Goal: Transaction & Acquisition: Purchase product/service

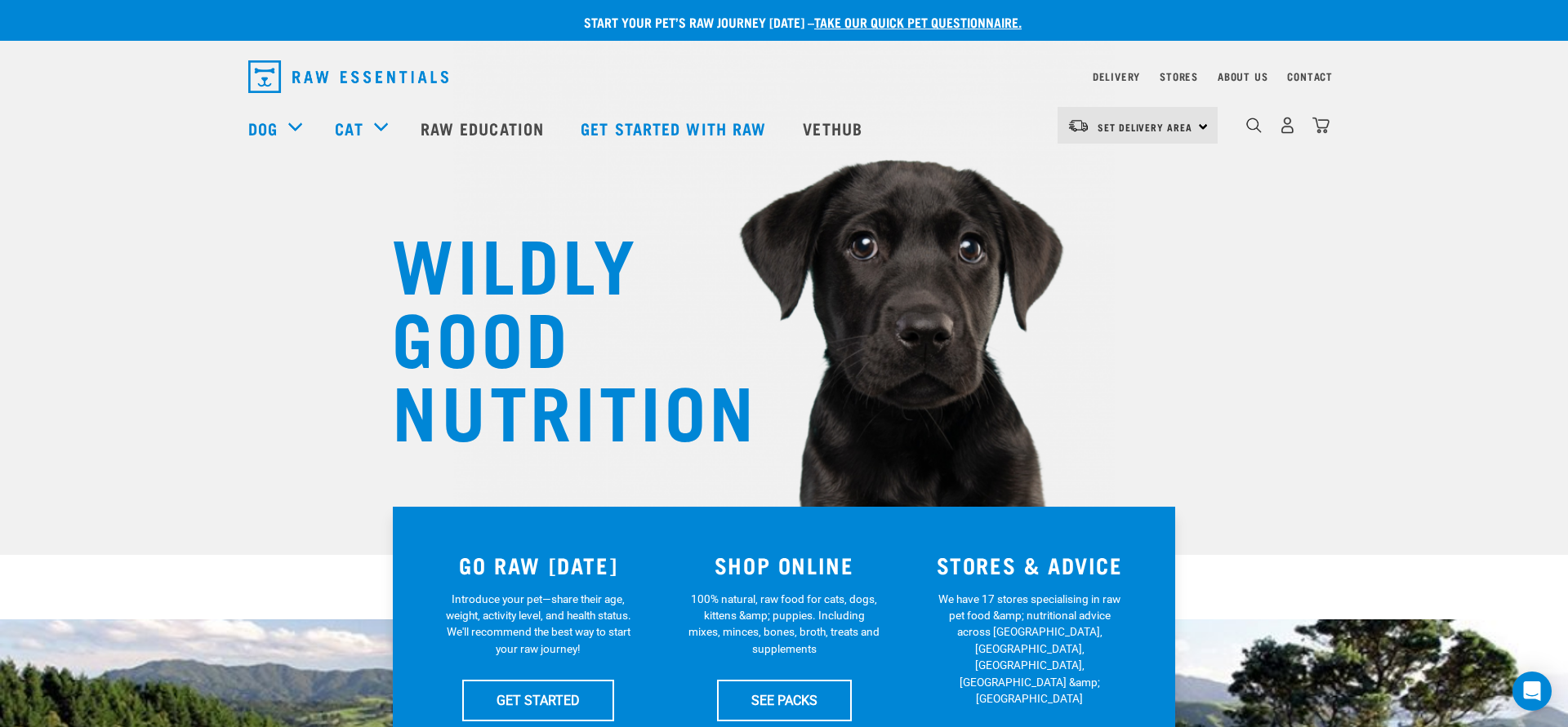
click at [1251, 67] on div "About Us" at bounding box center [1243, 77] width 50 height 20
click at [1251, 78] on link "About Us" at bounding box center [1243, 77] width 50 height 6
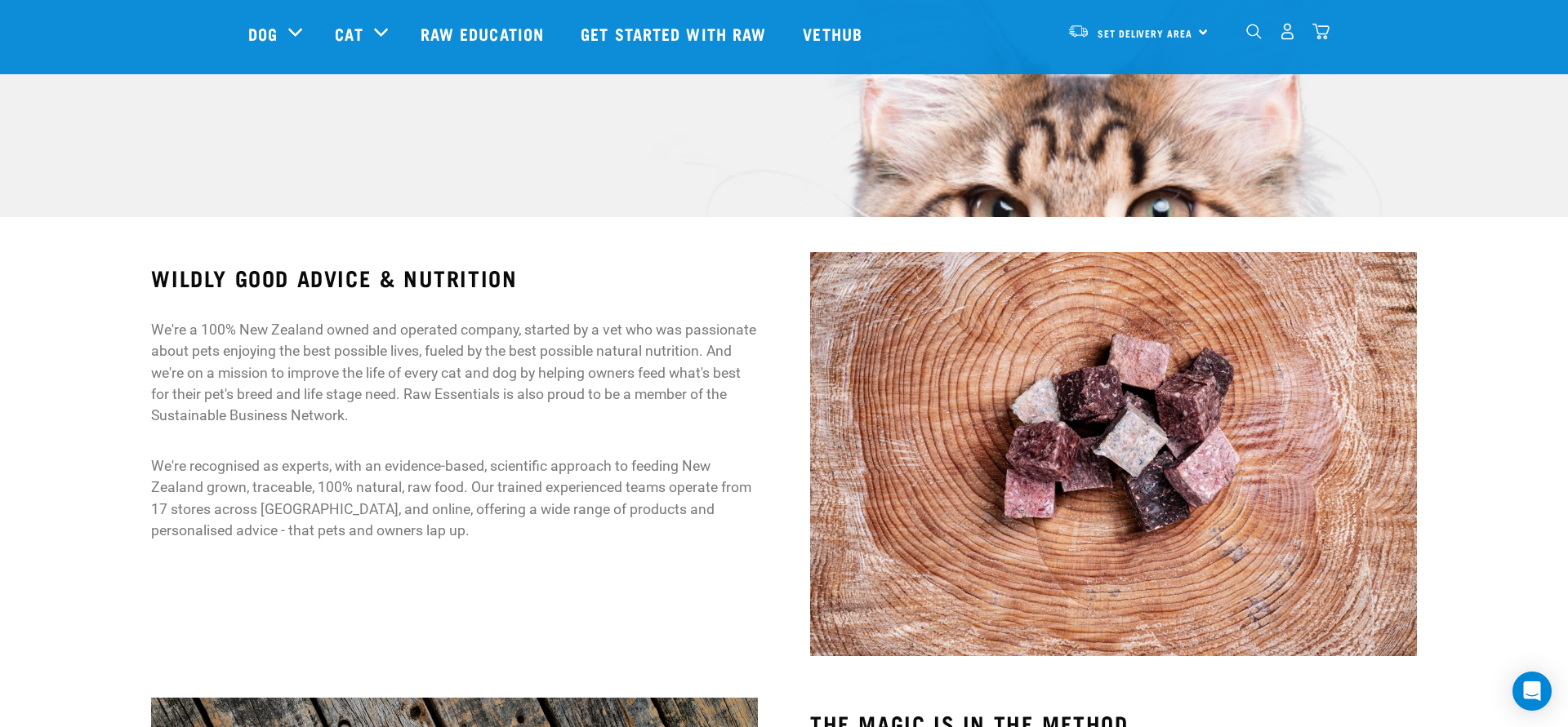
scroll to position [331, 0]
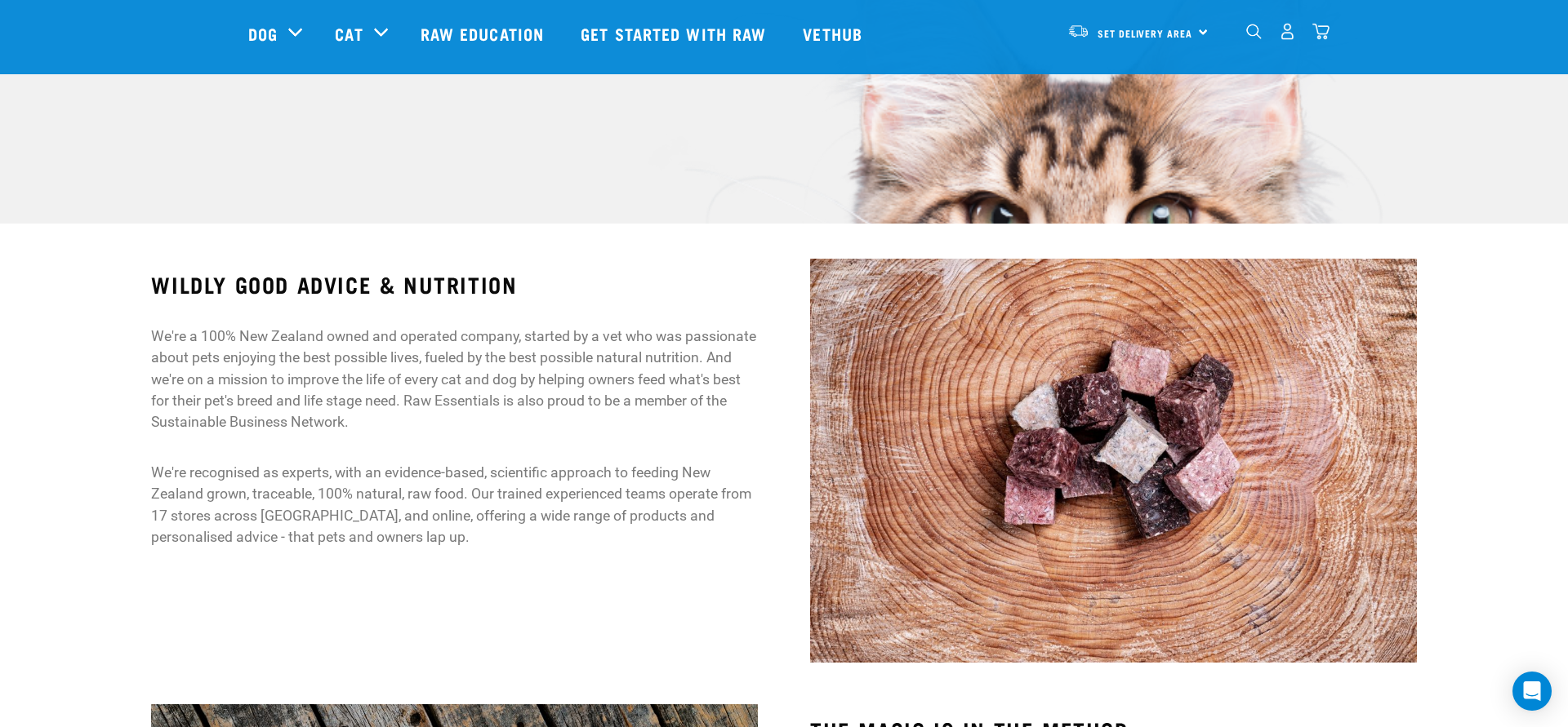
click at [1247, 35] on img "dropdown navigation" at bounding box center [1255, 32] width 16 height 16
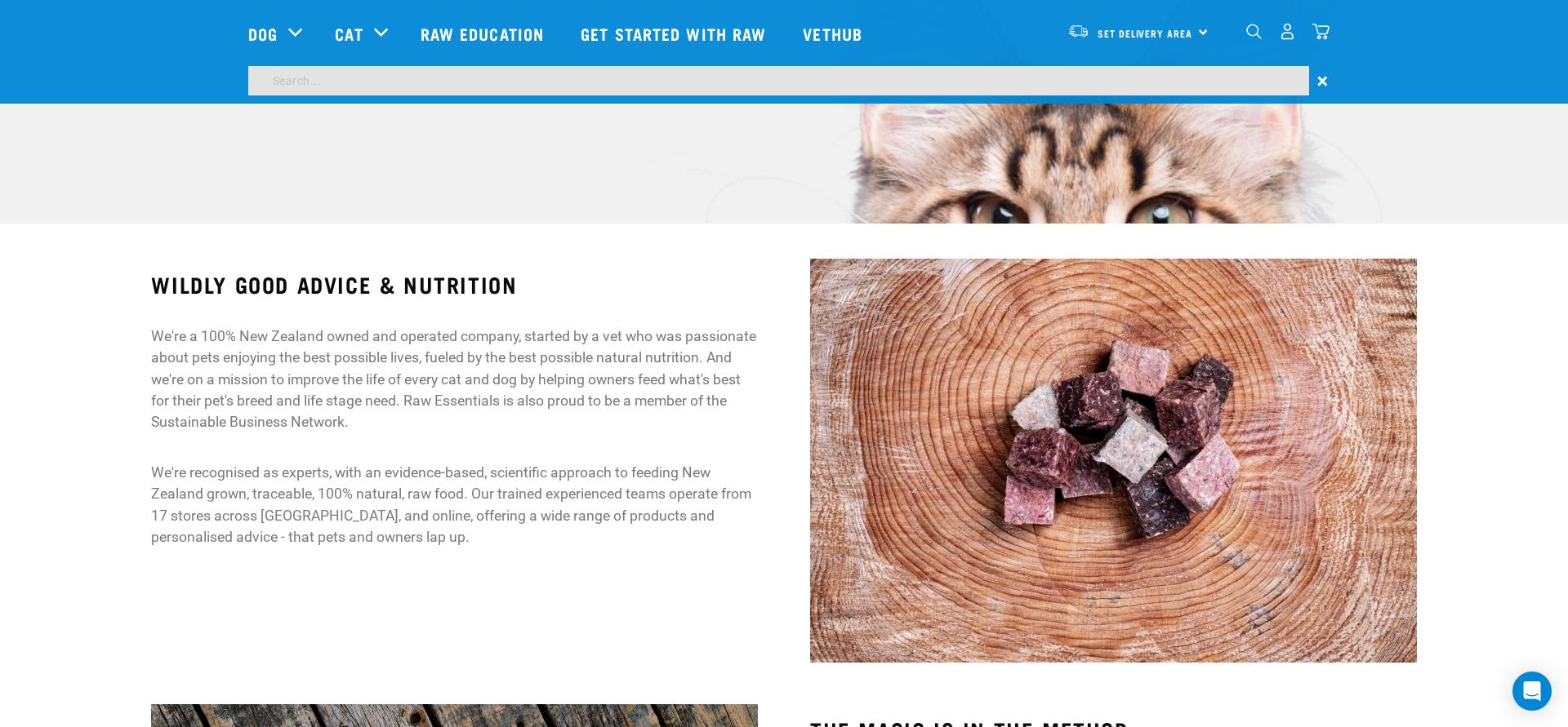
click at [816, 88] on input "search" at bounding box center [779, 81] width 1061 height 30
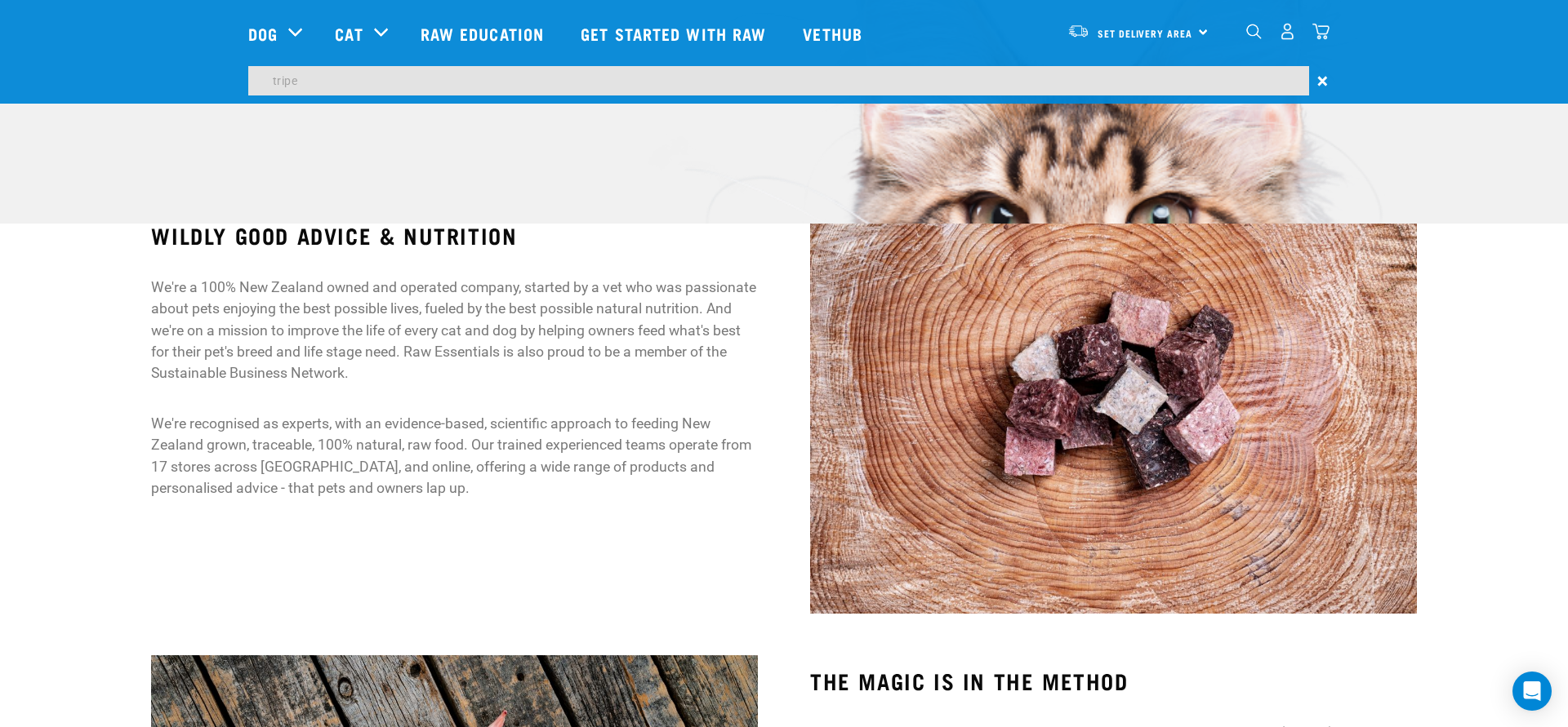
type input "tripe"
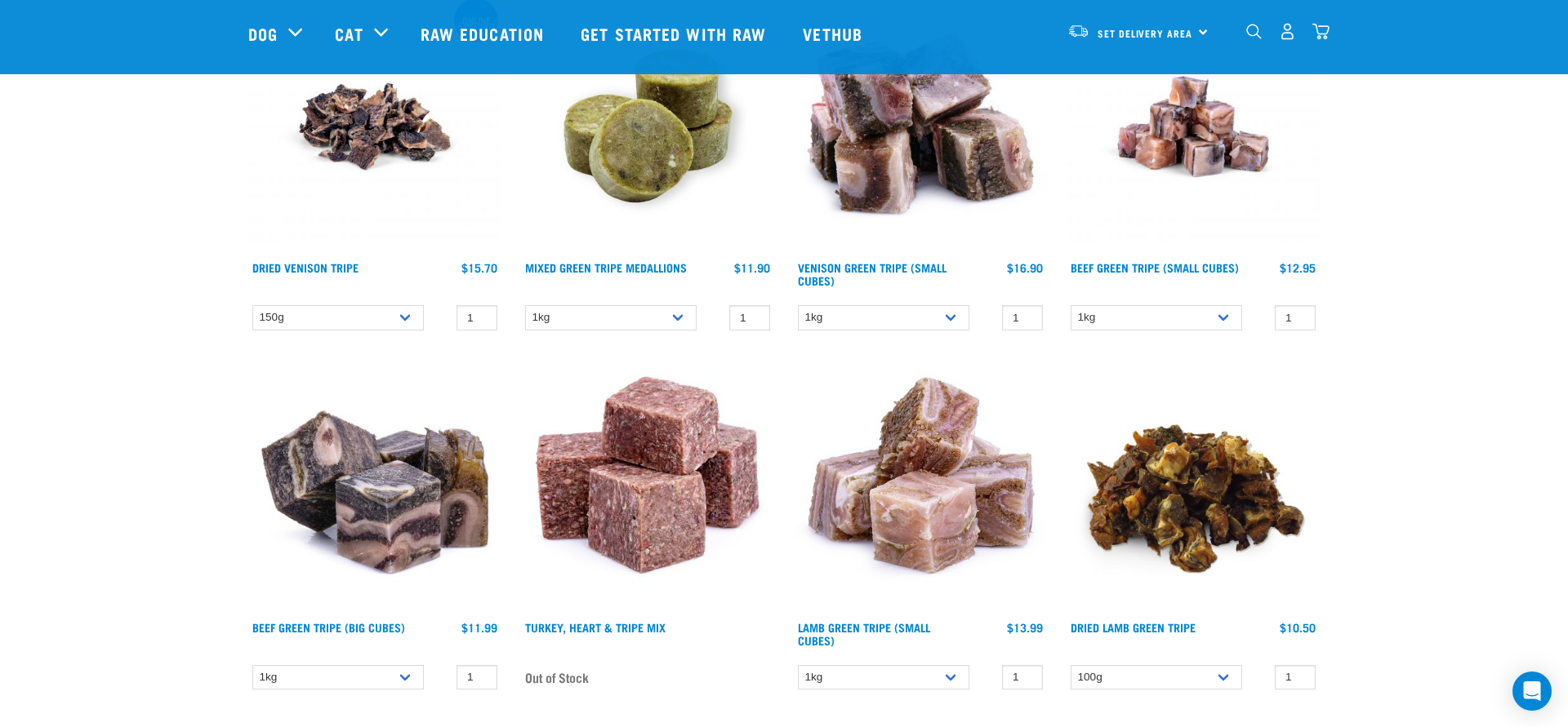
scroll to position [267, 0]
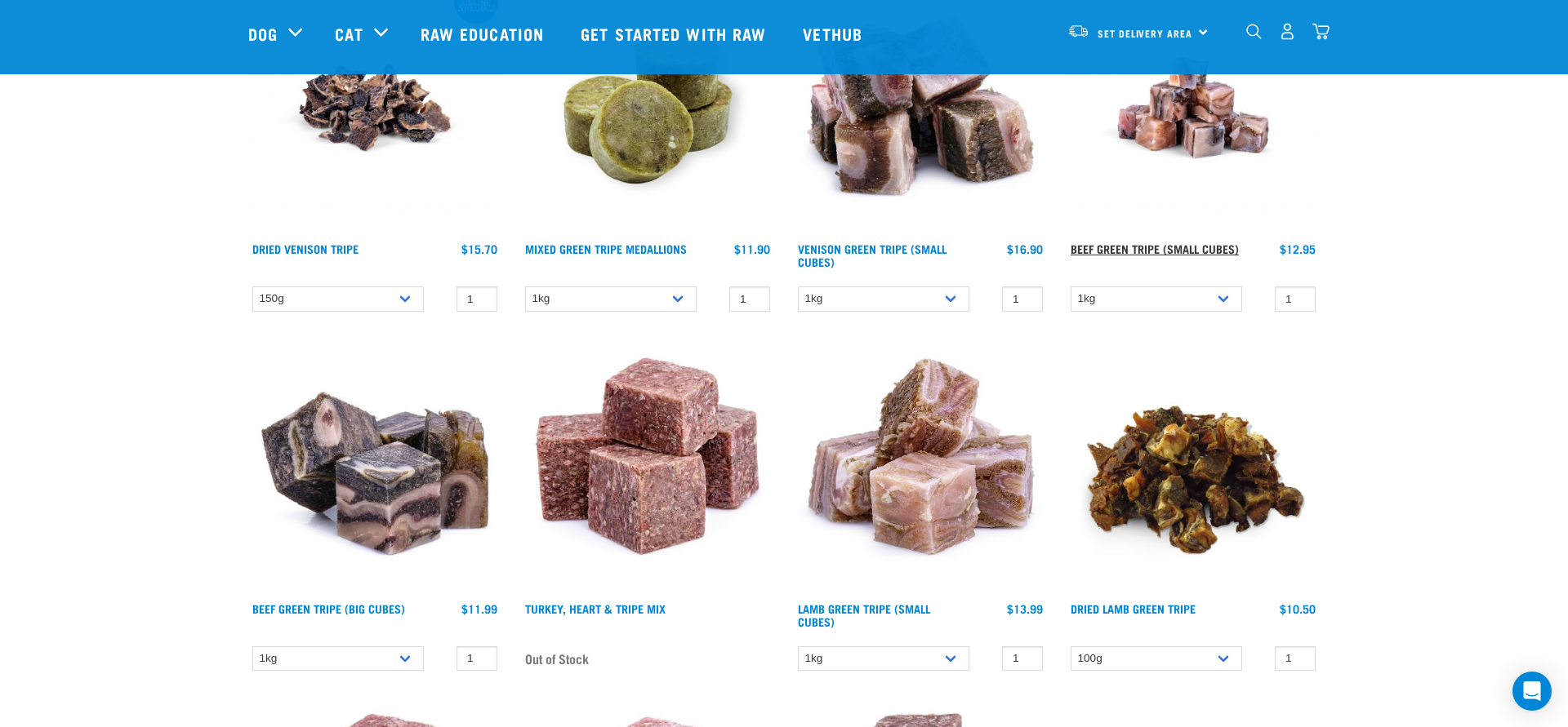
click at [1169, 246] on link "Beef Green Tripe (Small Cubes)" at bounding box center [1154, 249] width 168 height 6
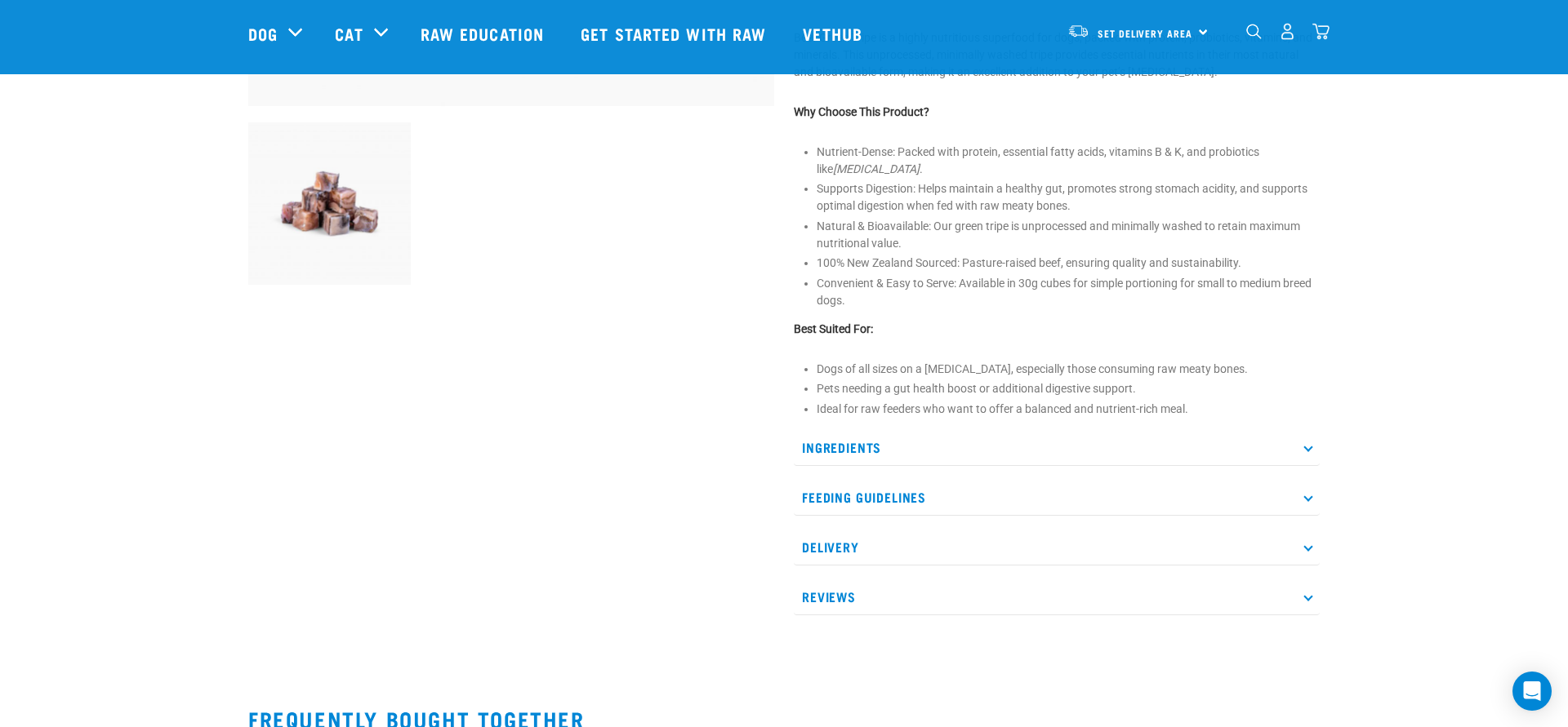
scroll to position [563, 0]
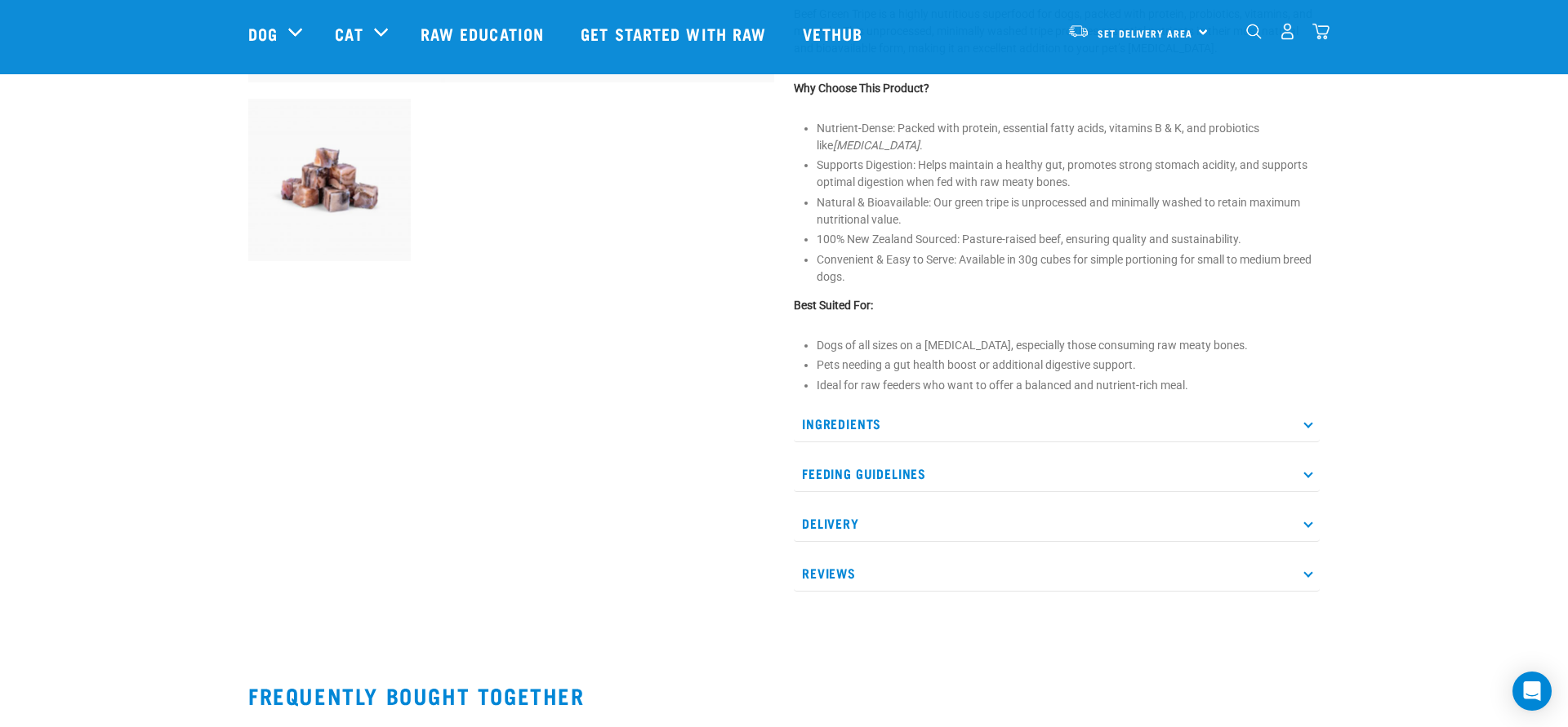
click at [1247, 431] on p "Ingredients" at bounding box center [1057, 424] width 526 height 37
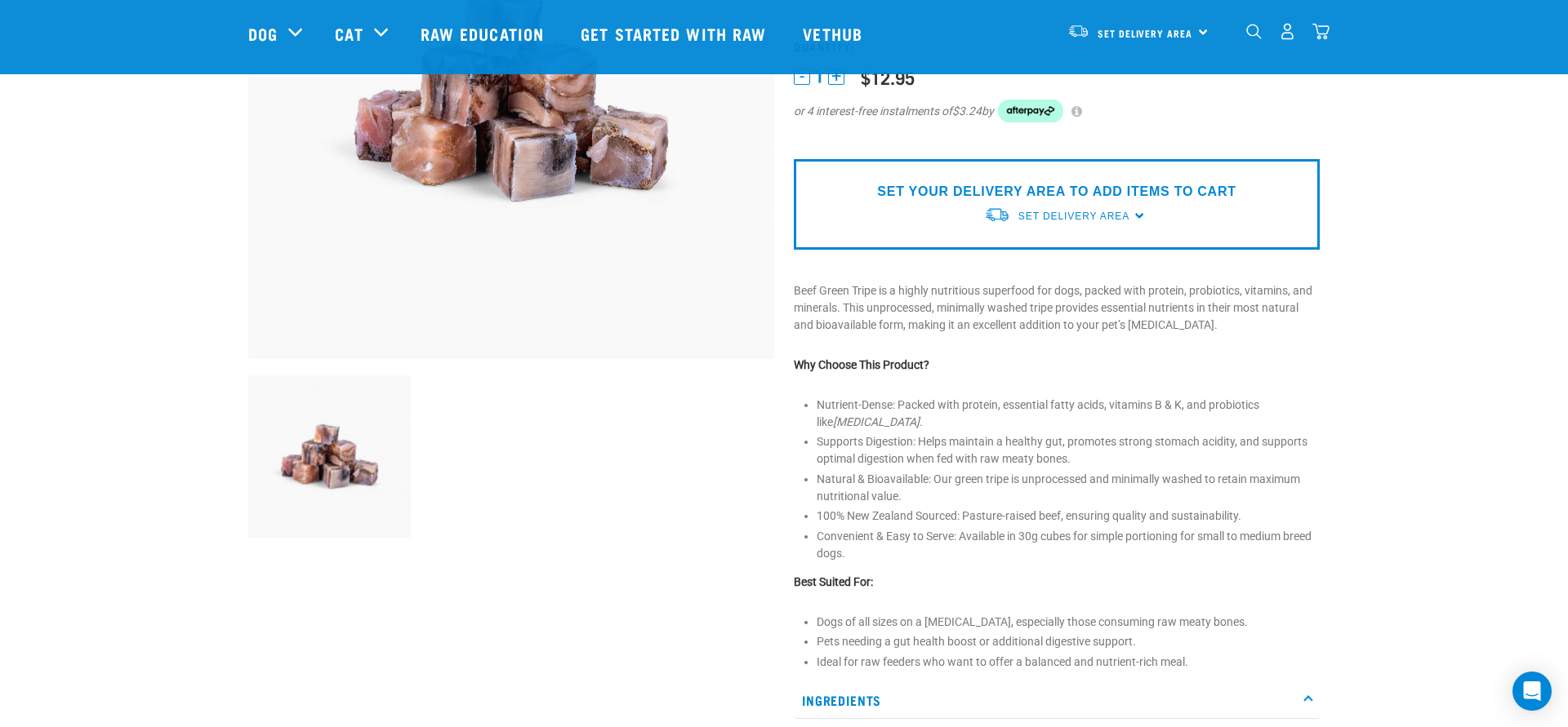
scroll to position [283, 0]
